Goal: Navigation & Orientation: Find specific page/section

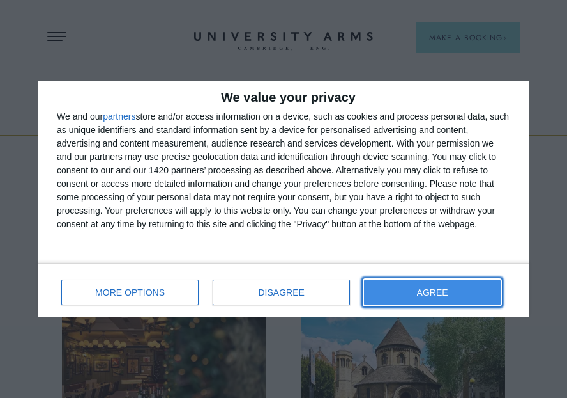
click at [422, 292] on span "AGREE" at bounding box center [432, 292] width 31 height 9
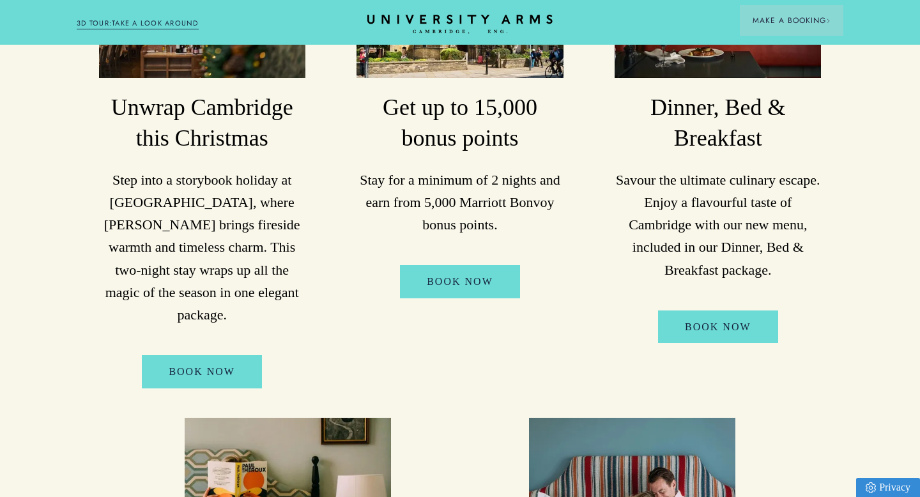
scroll to position [399, 0]
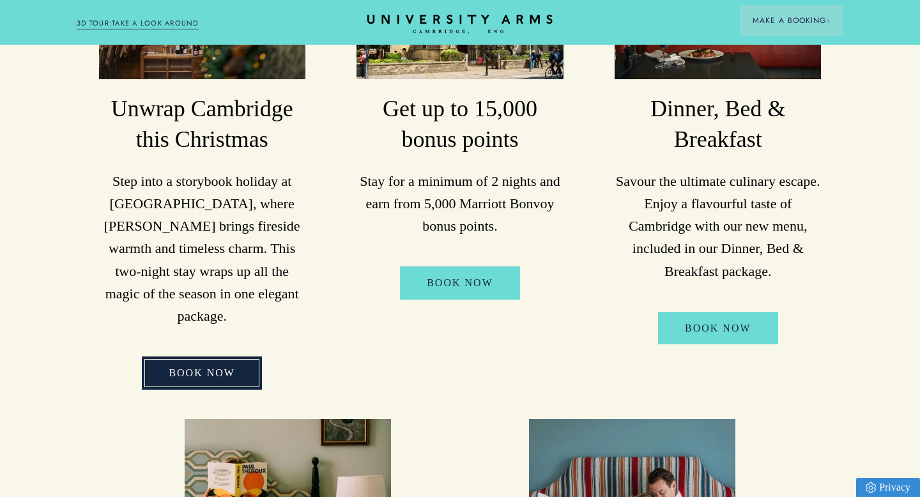
click at [192, 357] on link "BOOK NOW" at bounding box center [202, 373] width 120 height 33
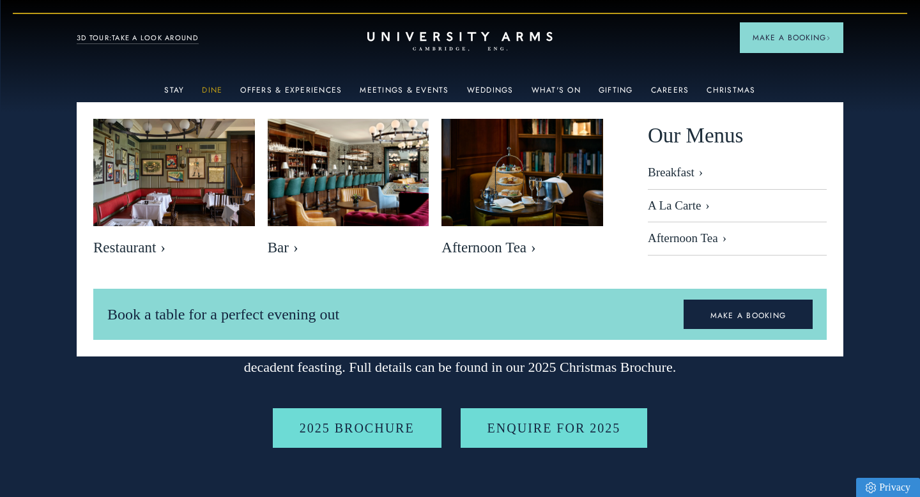
click at [217, 93] on link "Dine" at bounding box center [212, 94] width 20 height 17
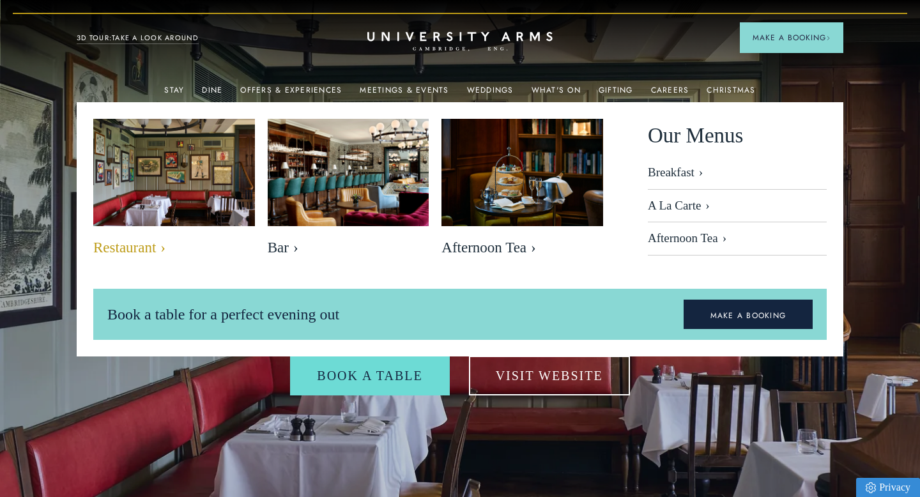
click at [164, 195] on img at bounding box center [174, 173] width 186 height 124
